Goal: Information Seeking & Learning: Learn about a topic

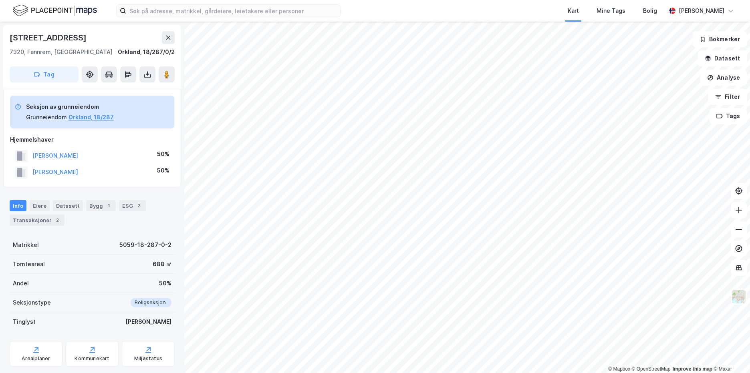
click at [30, 10] on img at bounding box center [55, 11] width 84 height 14
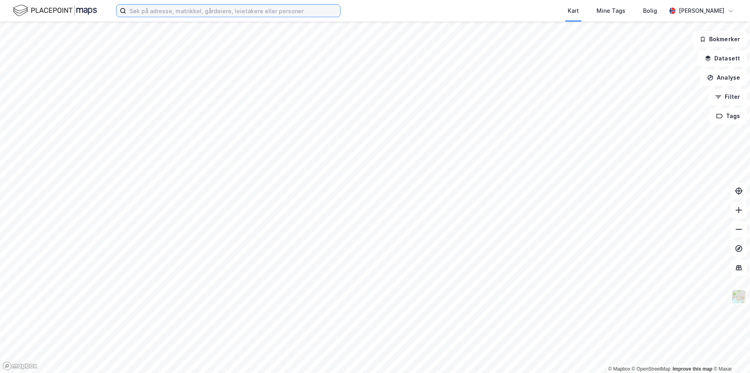
click at [171, 13] on input at bounding box center [233, 11] width 214 height 12
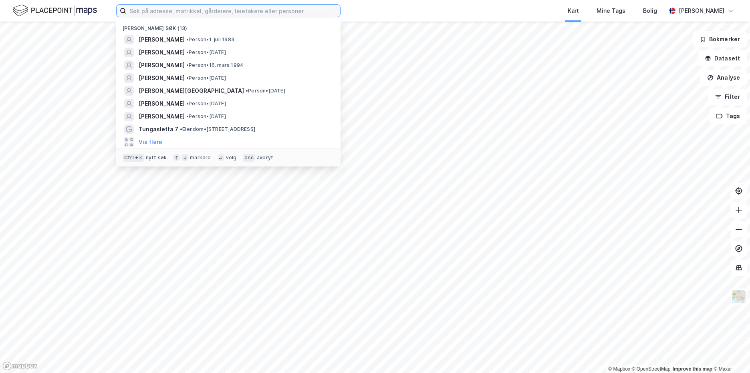
click at [140, 10] on input at bounding box center [233, 11] width 214 height 12
click at [140, 9] on input at bounding box center [233, 11] width 214 height 12
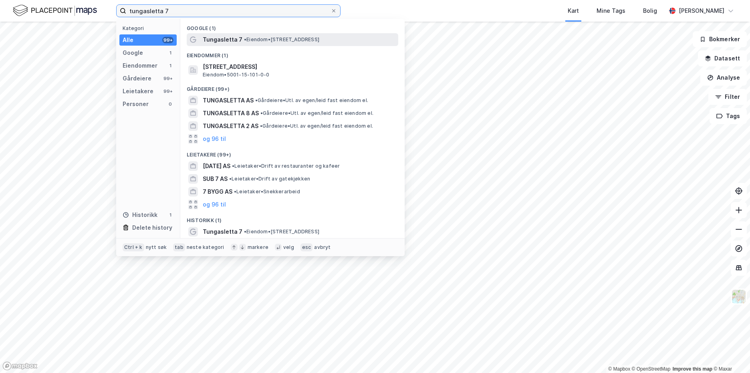
type input "tungasletta 7"
click at [302, 44] on div "Tungasletta 7 • Eiendom • Tungasletta 7, 7047 Trondheim" at bounding box center [300, 40] width 194 height 10
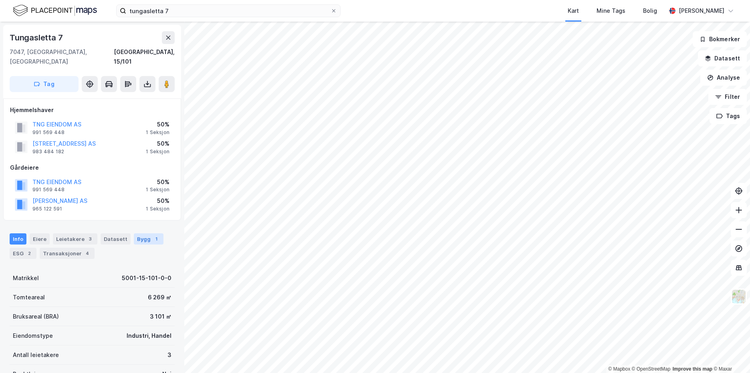
click at [138, 234] on div "Bygg 1" at bounding box center [149, 239] width 30 height 11
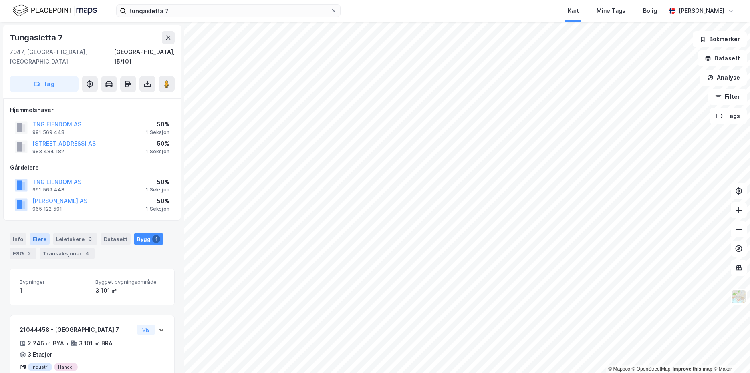
click at [38, 234] on div "Eiere" at bounding box center [40, 239] width 20 height 11
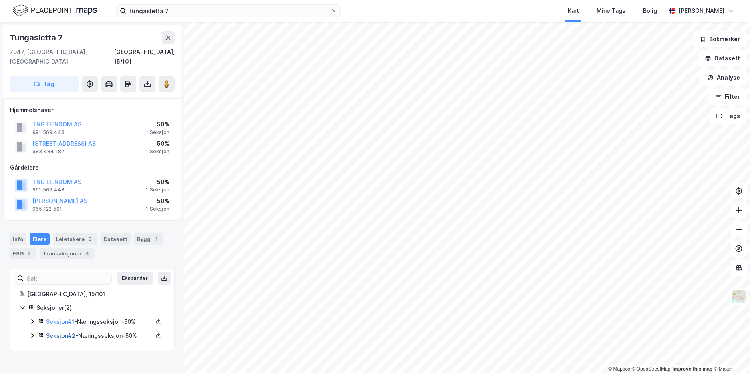
click at [52, 317] on link "Seksjon # 2" at bounding box center [60, 336] width 29 height 7
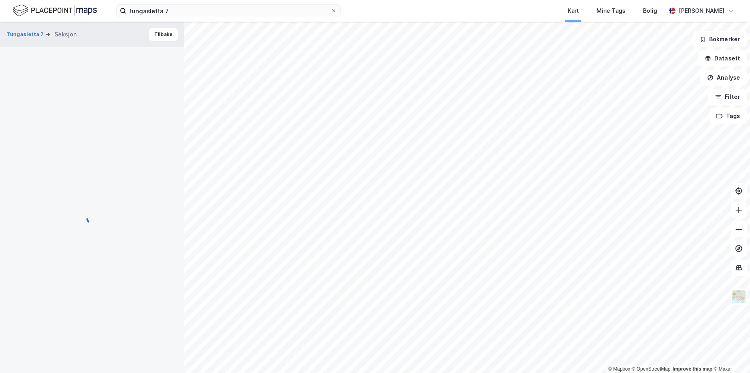
scroll to position [0, 0]
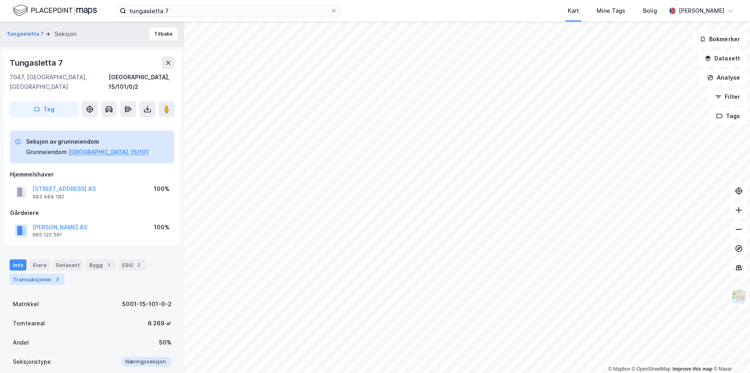
click at [35, 274] on div "Transaksjoner 2" at bounding box center [37, 279] width 55 height 11
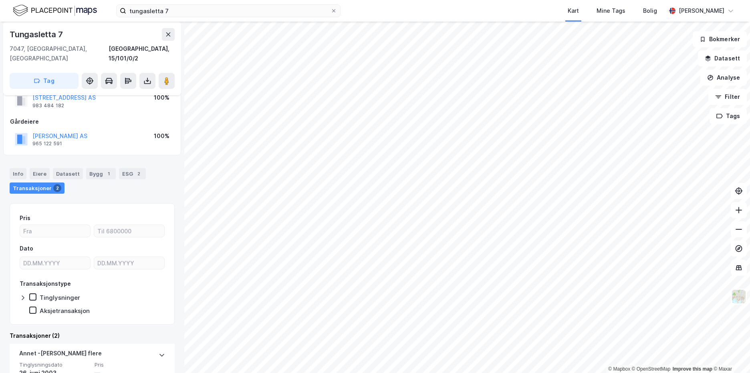
scroll to position [77, 0]
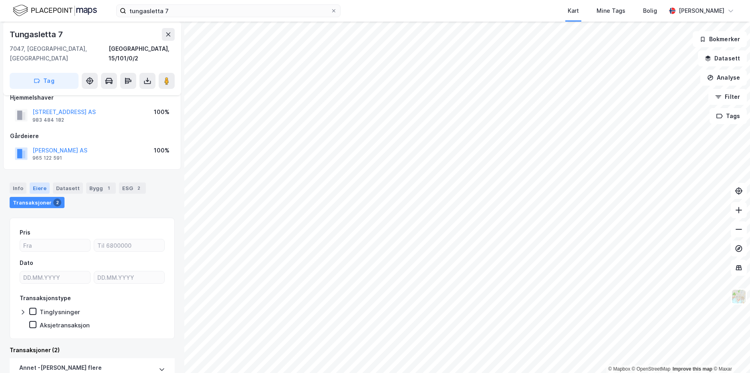
click at [41, 183] on div "Eiere" at bounding box center [40, 188] width 20 height 11
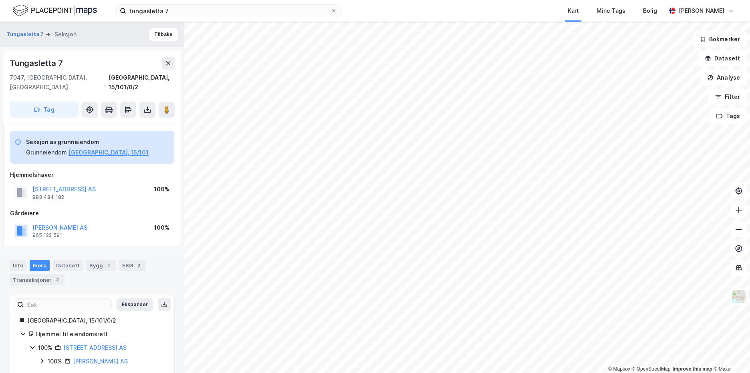
scroll to position [3, 0]
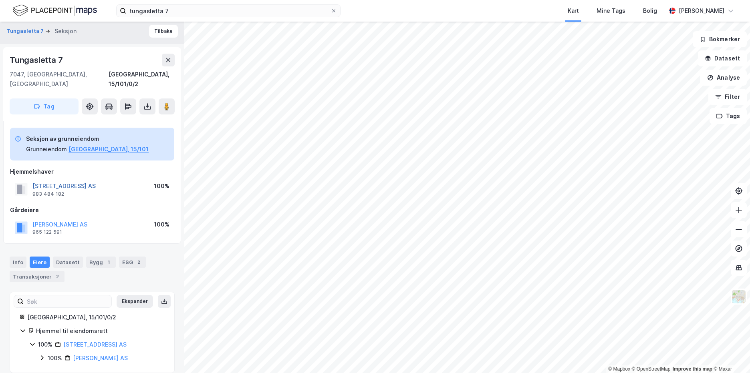
click at [0, 0] on button "[STREET_ADDRESS] AS" at bounding box center [0, 0] width 0 height 0
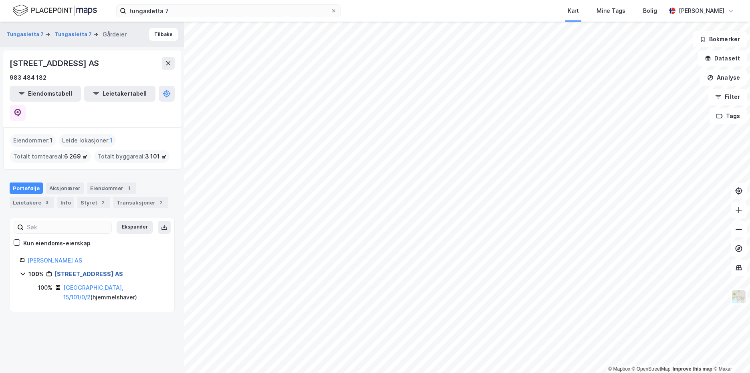
click at [73, 271] on link "[STREET_ADDRESS] AS" at bounding box center [88, 274] width 69 height 7
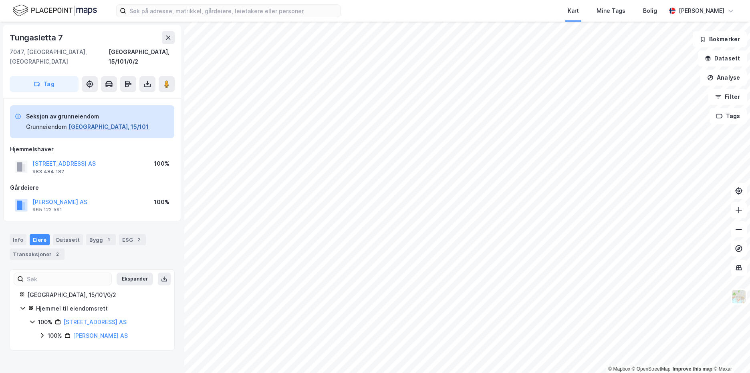
click at [77, 122] on button "[GEOGRAPHIC_DATA], 15/101" at bounding box center [109, 127] width 80 height 10
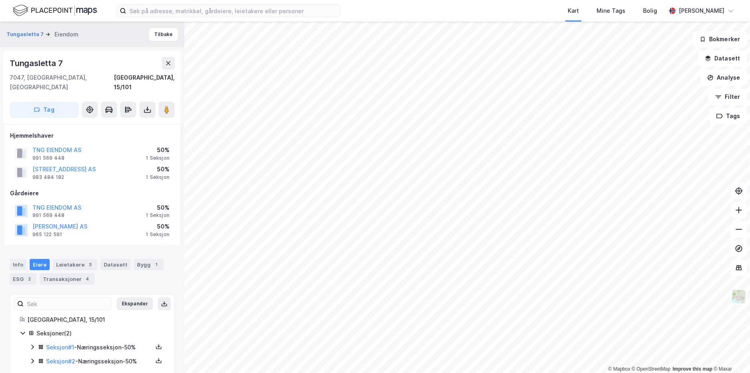
scroll to position [4, 0]
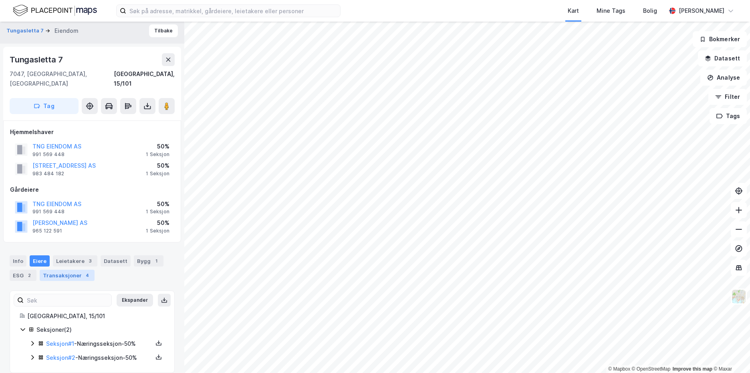
click at [65, 270] on div "Transaksjoner 4" at bounding box center [67, 275] width 55 height 11
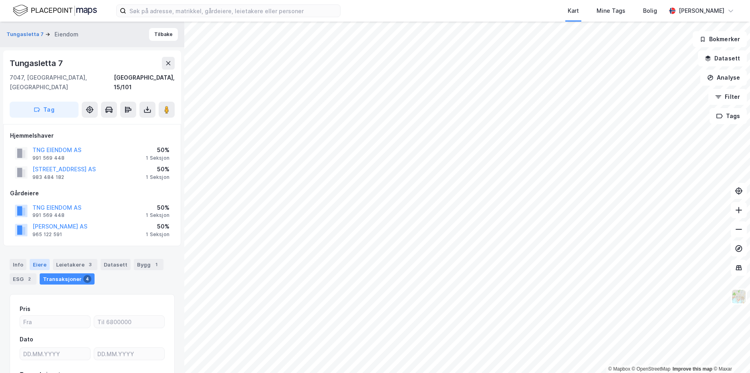
click at [38, 259] on div "Eiere" at bounding box center [40, 264] width 20 height 11
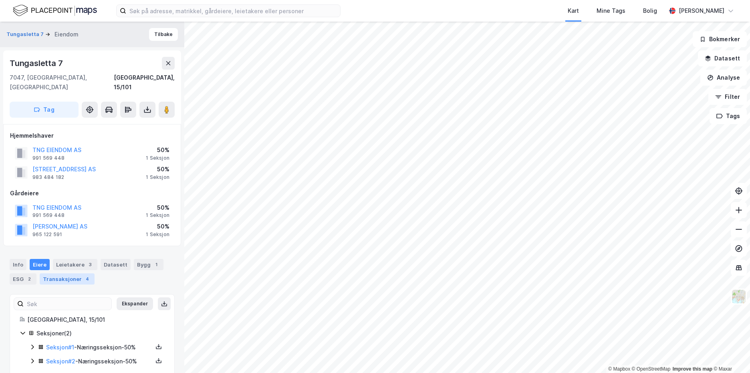
scroll to position [4, 0]
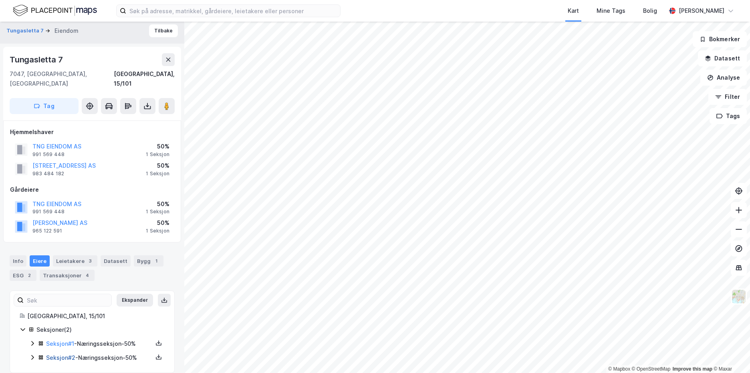
click at [61, 355] on link "Seksjon # 2" at bounding box center [60, 358] width 29 height 7
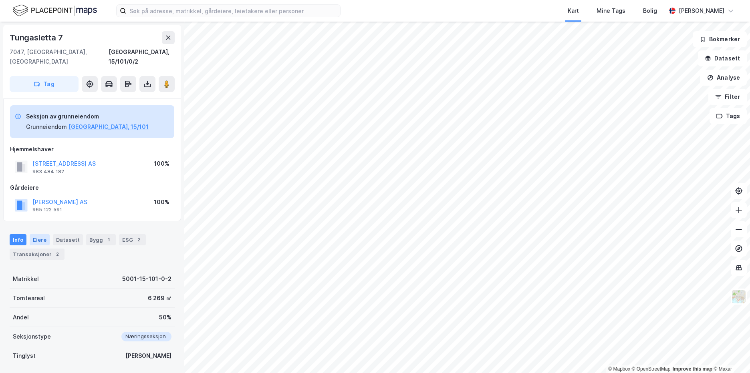
click at [34, 234] on div "Eiere" at bounding box center [40, 239] width 20 height 11
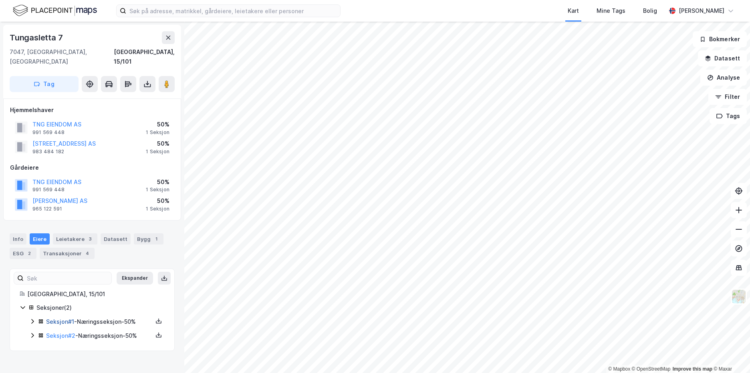
click at [61, 319] on link "Seksjon # 1" at bounding box center [60, 322] width 28 height 7
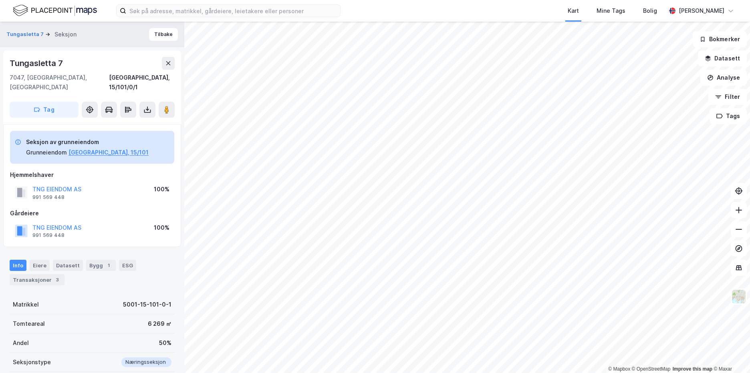
scroll to position [0, 0]
click at [153, 4] on div "Kart Mine Tags Bolig [PERSON_NAME]" at bounding box center [375, 11] width 750 height 22
click at [153, 5] on input at bounding box center [233, 11] width 214 height 12
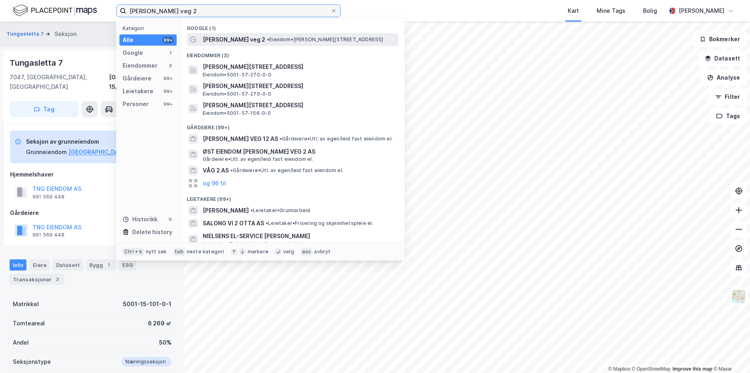
type input "[PERSON_NAME] veg 2"
click at [228, 42] on span "[PERSON_NAME] veg 2" at bounding box center [234, 40] width 63 height 10
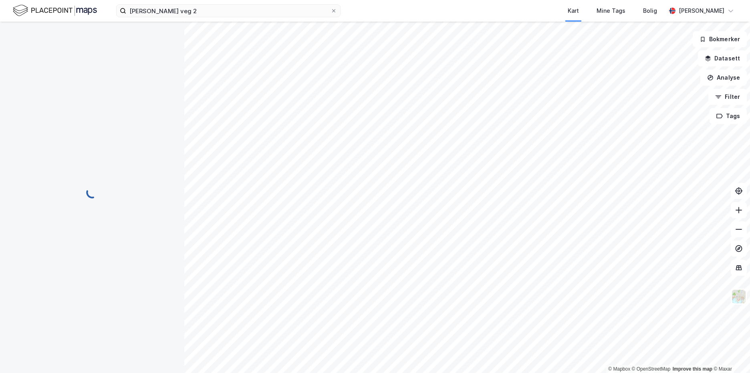
scroll to position [0, 0]
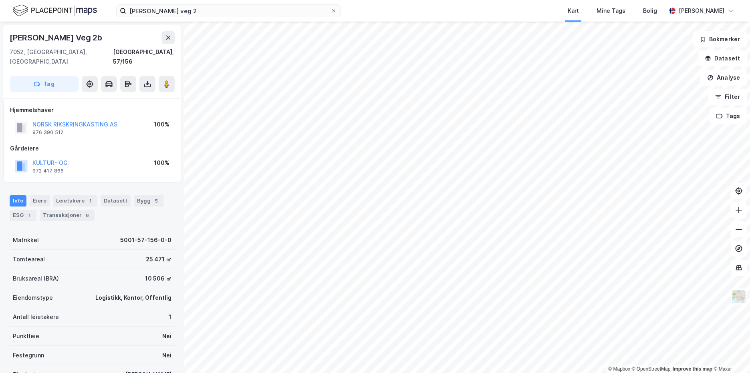
scroll to position [0, 0]
